Goal: Find specific page/section: Find specific page/section

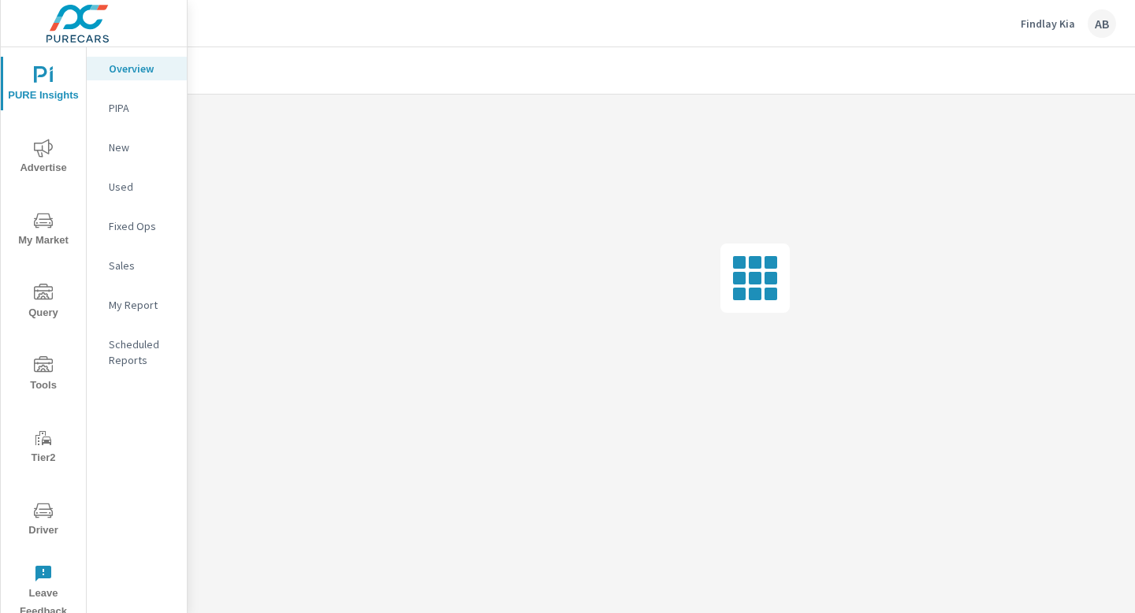
click at [38, 512] on icon "nav menu" at bounding box center [43, 510] width 19 height 19
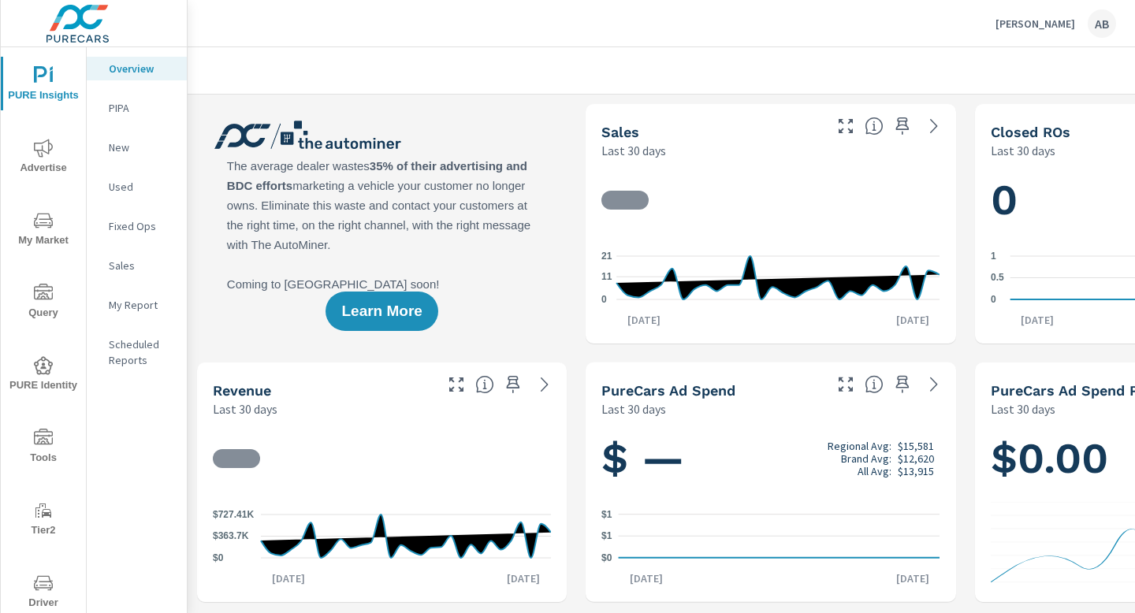
click at [41, 590] on icon "nav menu" at bounding box center [43, 583] width 19 height 19
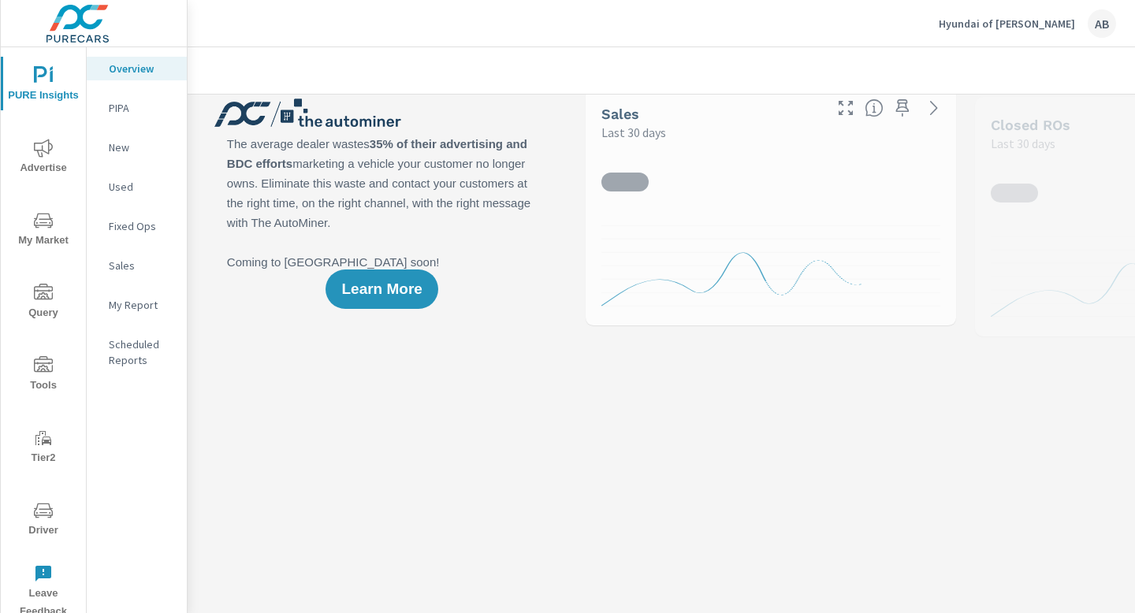
scroll to position [29, 0]
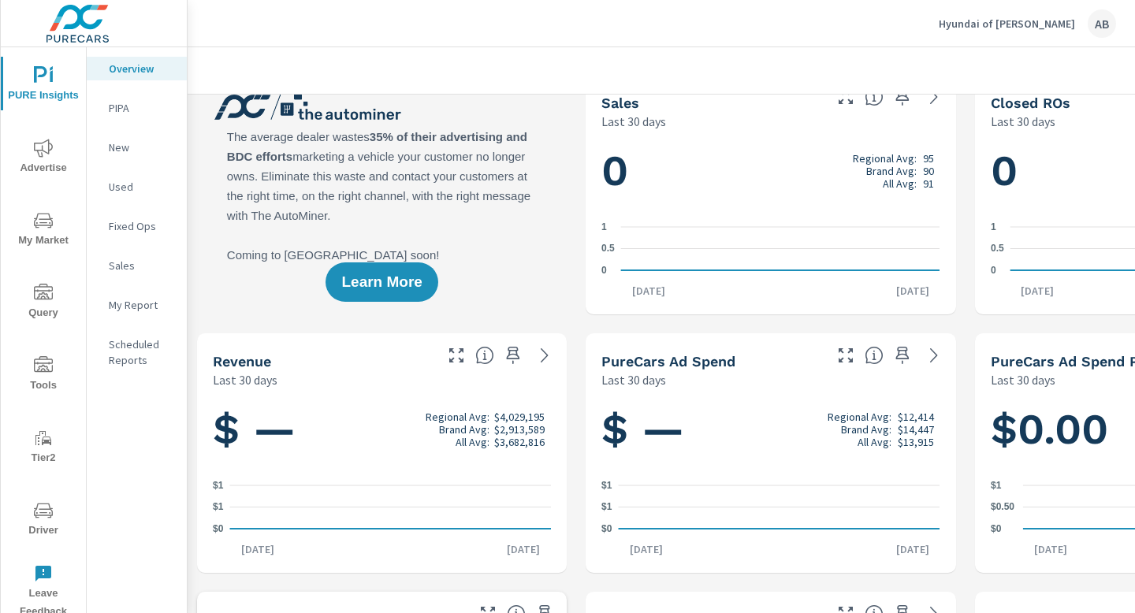
click at [48, 516] on icon "nav menu" at bounding box center [43, 510] width 19 height 19
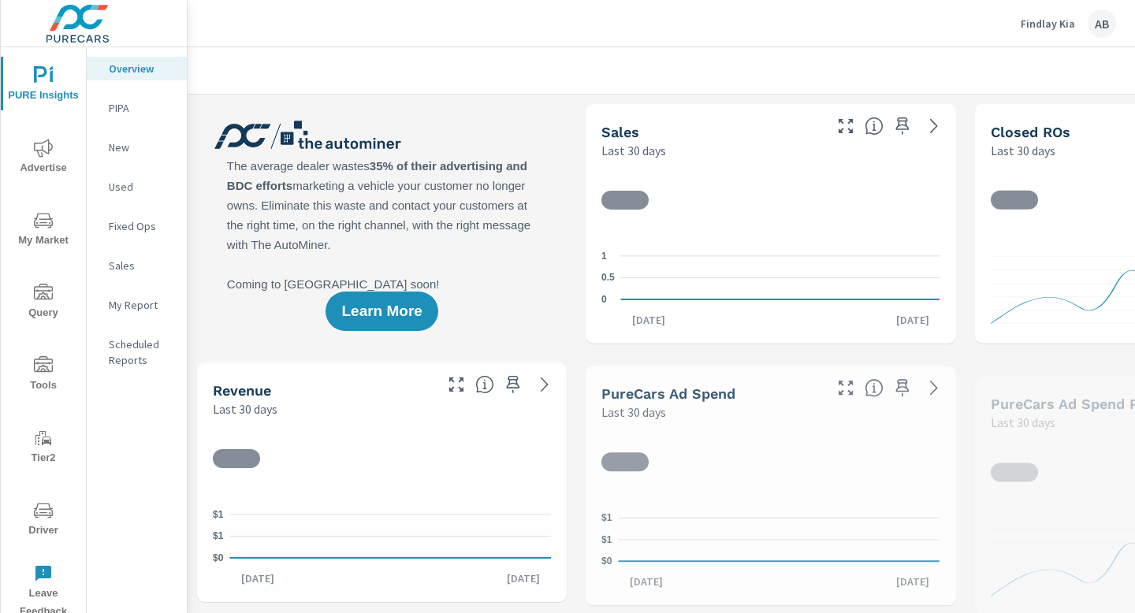
click at [42, 523] on span "Driver" at bounding box center [44, 520] width 76 height 39
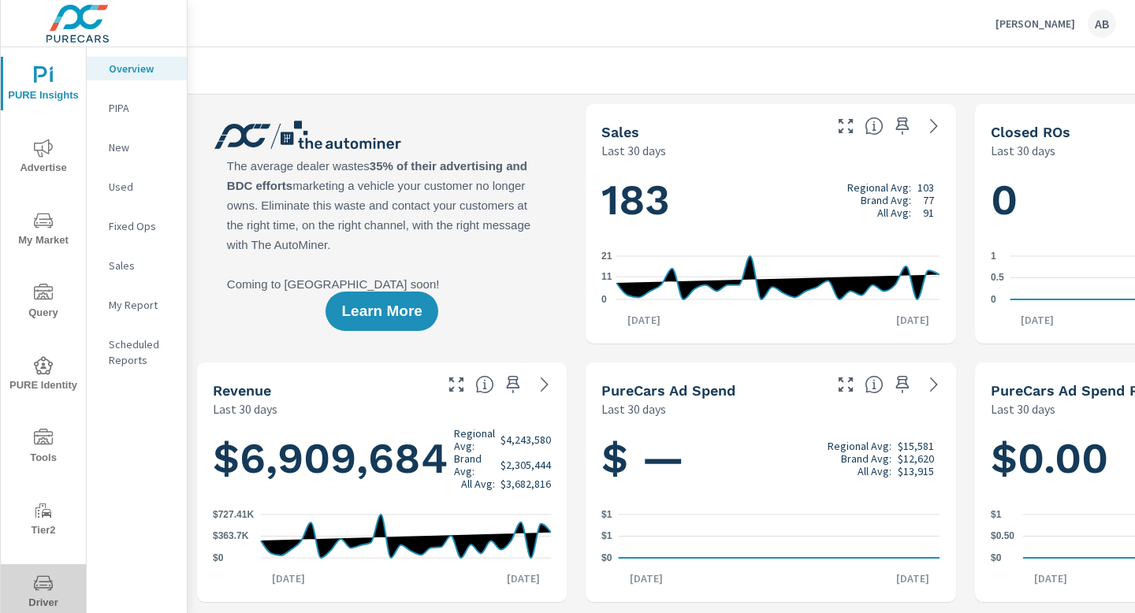
click at [44, 582] on icon "nav menu" at bounding box center [43, 582] width 19 height 15
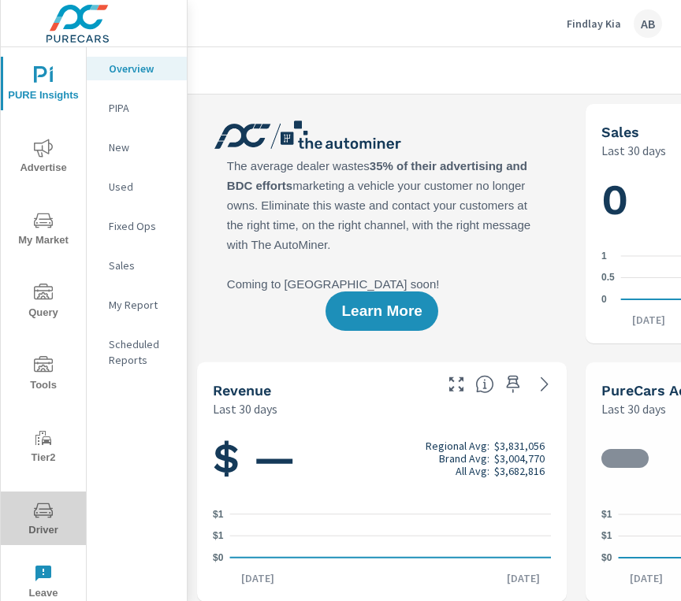
click at [46, 518] on icon "nav menu" at bounding box center [43, 510] width 19 height 19
